Goal: Task Accomplishment & Management: Use online tool/utility

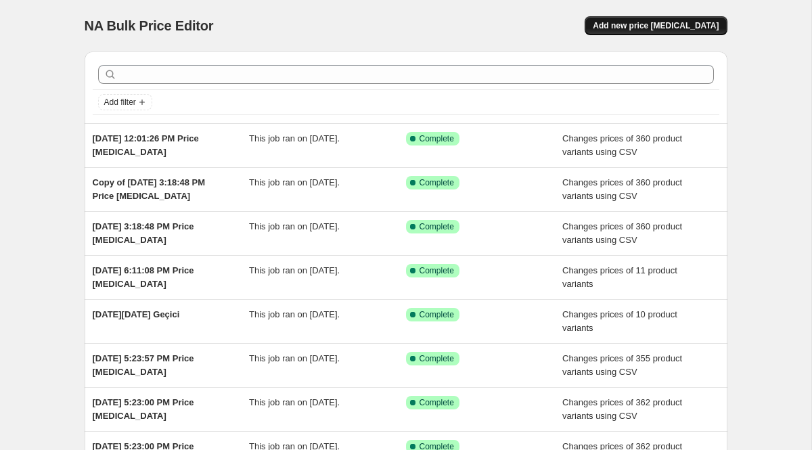
click at [641, 23] on span "Add new price change job" at bounding box center [656, 25] width 126 height 11
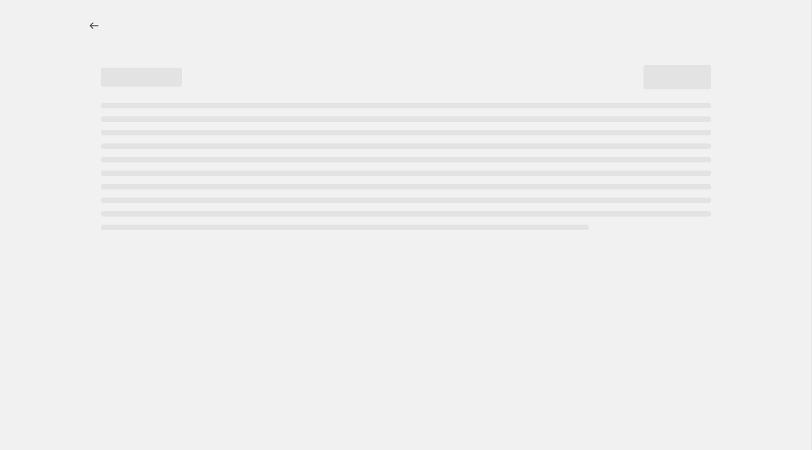
select select "percentage"
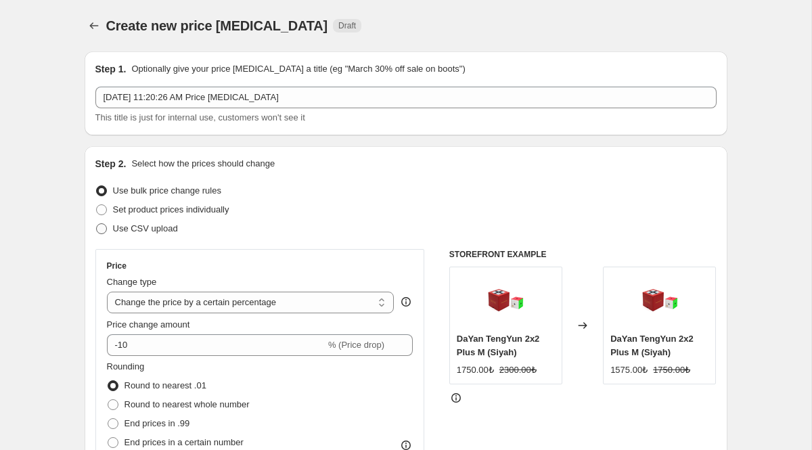
click at [107, 229] on label "Use CSV upload" at bounding box center [136, 228] width 83 height 19
click at [97, 224] on input "Use CSV upload" at bounding box center [96, 223] width 1 height 1
radio input "true"
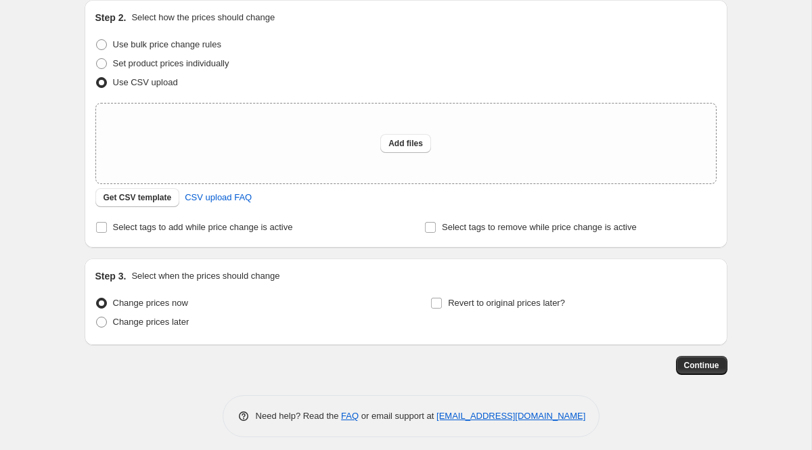
scroll to position [153, 0]
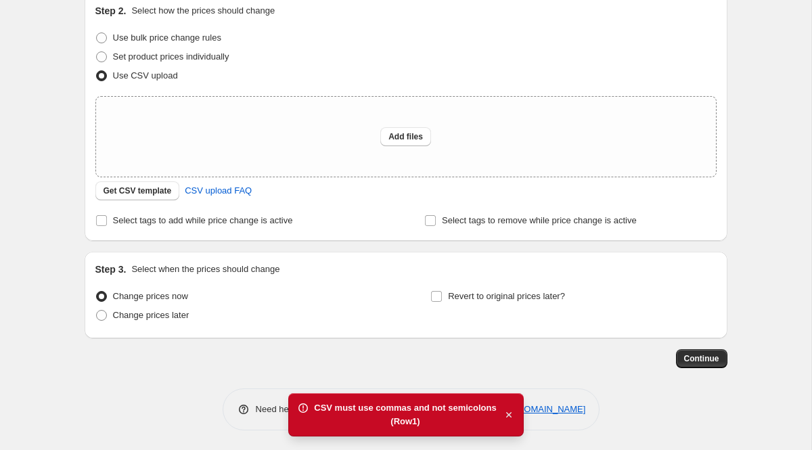
click at [506, 413] on icon "button" at bounding box center [508, 414] width 5 height 5
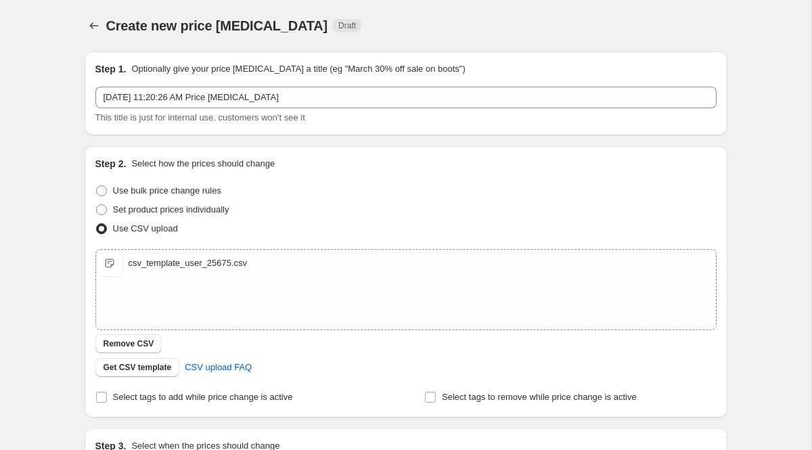
scroll to position [177, 0]
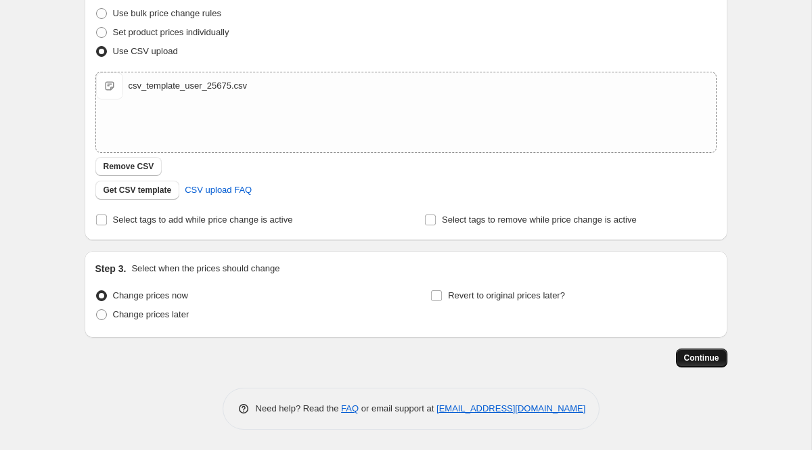
click at [694, 358] on span "Continue" at bounding box center [701, 357] width 35 height 11
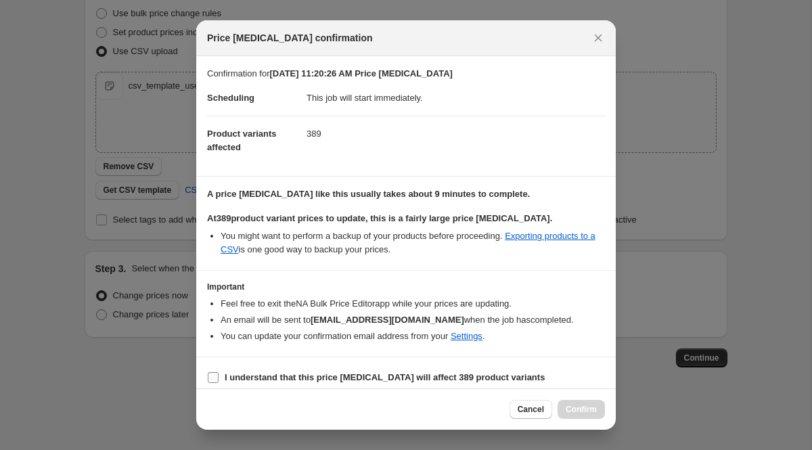
click at [321, 369] on label "I understand that this price change job will affect 389 product variants" at bounding box center [376, 377] width 338 height 19
click at [218, 372] on input "I understand that this price change job will affect 389 product variants" at bounding box center [213, 377] width 11 height 11
checkbox input "true"
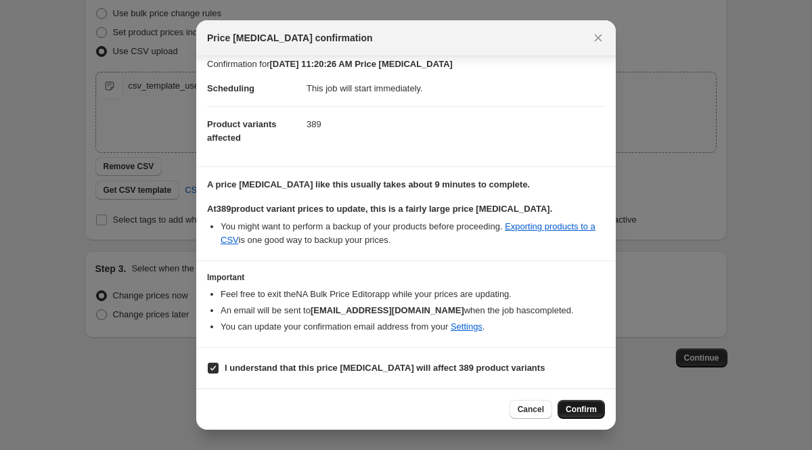
click at [572, 411] on span "Confirm" at bounding box center [580, 409] width 31 height 11
